Goal: Find specific page/section: Find specific page/section

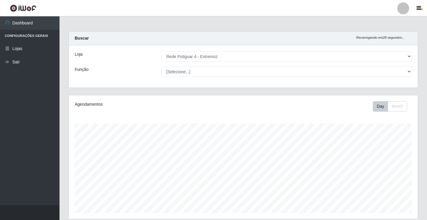
select select "78"
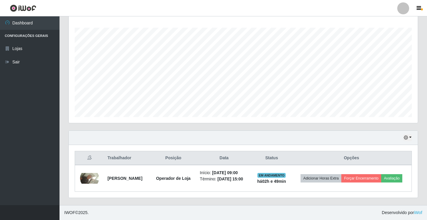
scroll to position [123, 349]
click at [409, 134] on button "button" at bounding box center [407, 137] width 8 height 7
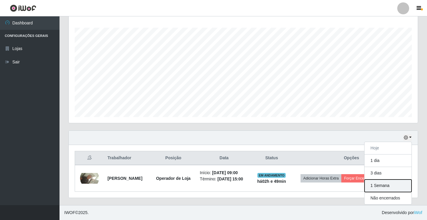
click at [380, 183] on button "1 Semana" at bounding box center [387, 185] width 47 height 12
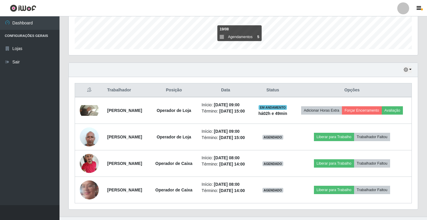
scroll to position [193, 0]
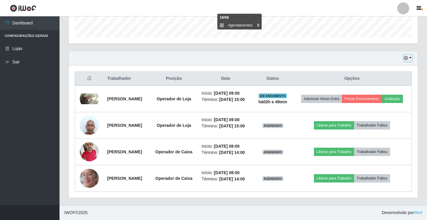
click at [407, 56] on icon "button" at bounding box center [406, 58] width 4 height 4
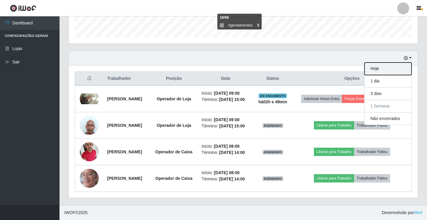
click at [389, 62] on button "Hoje" at bounding box center [387, 68] width 47 height 12
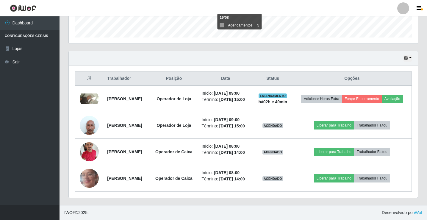
scroll to position [100, 0]
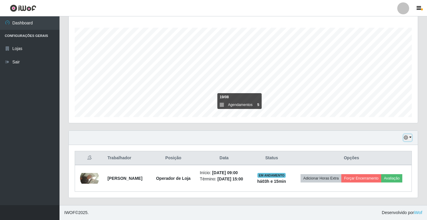
click at [407, 135] on icon "button" at bounding box center [406, 137] width 4 height 4
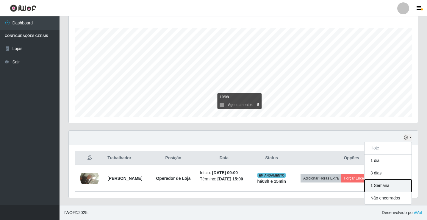
click at [375, 182] on button "1 Semana" at bounding box center [387, 185] width 47 height 12
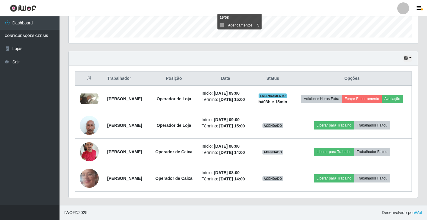
scroll to position [193, 0]
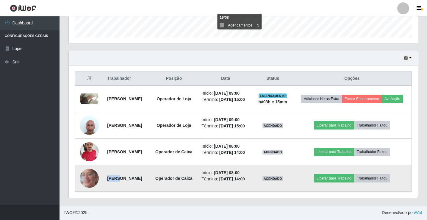
drag, startPoint x: 115, startPoint y: 178, endPoint x: 105, endPoint y: 176, distance: 10.5
click at [107, 176] on strong "[PERSON_NAME]" at bounding box center [124, 178] width 35 height 5
copy strong "Tiana"
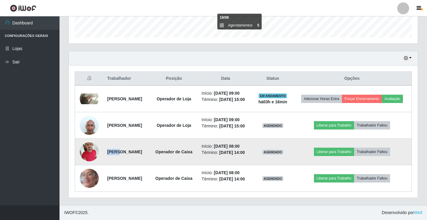
drag, startPoint x: 108, startPoint y: 146, endPoint x: 103, endPoint y: 146, distance: 4.8
click at [103, 146] on td "[PERSON_NAME]" at bounding box center [126, 152] width 46 height 26
copy strong "Dyego"
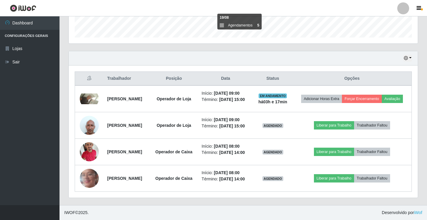
click at [69, 200] on div "Hoje 1 dia 3 dias 1 Semana Não encerrados Trabalhador Posição Data Status Opçõe…" at bounding box center [243, 128] width 358 height 154
